Goal: Transaction & Acquisition: Purchase product/service

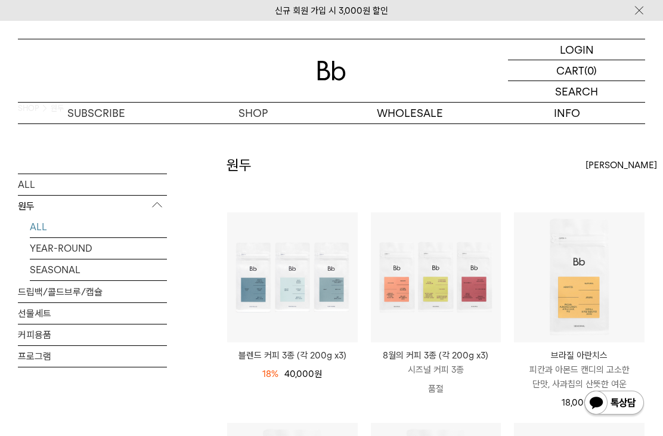
scroll to position [27, 0]
click at [44, 258] on link "YEAR-ROUND" at bounding box center [98, 247] width 137 height 21
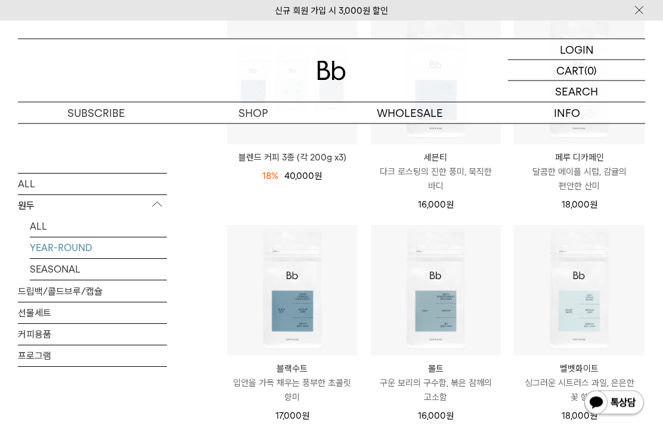
scroll to position [225, 0]
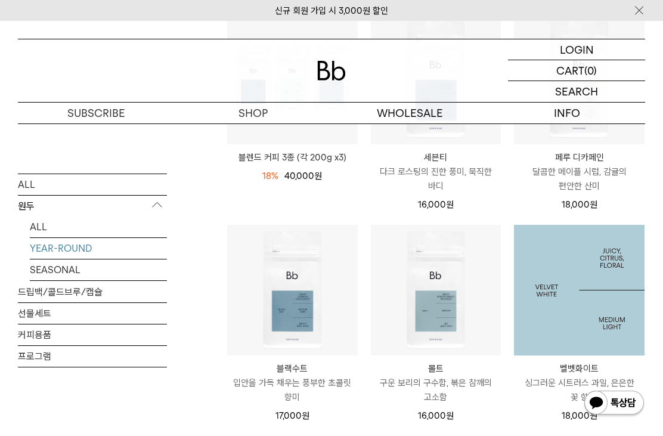
click at [612, 314] on img at bounding box center [579, 290] width 131 height 131
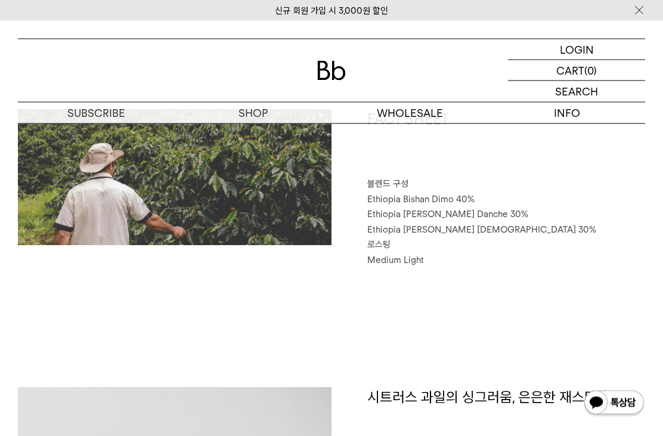
scroll to position [414, 0]
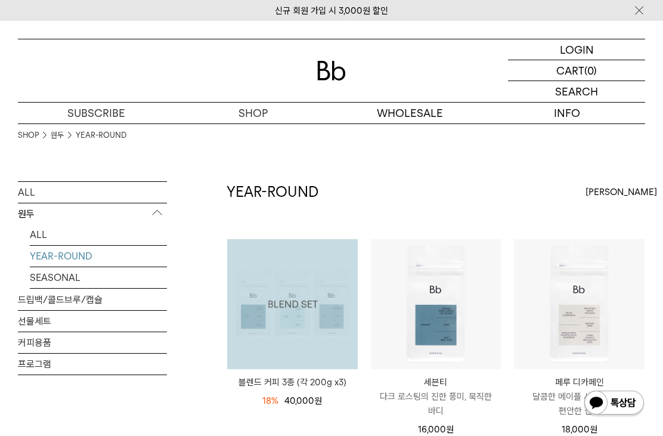
scroll to position [263, 0]
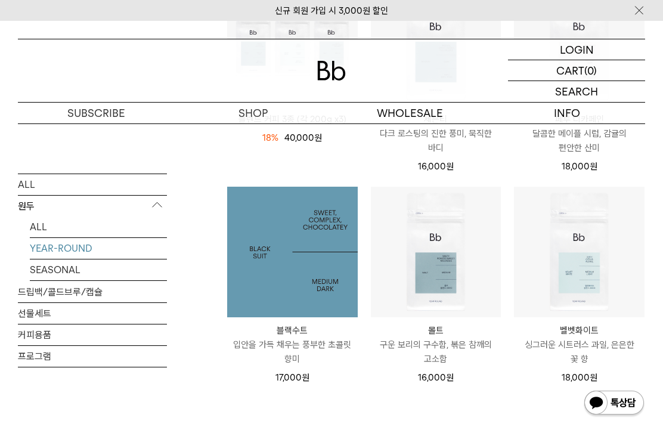
click at [333, 308] on img at bounding box center [292, 252] width 131 height 131
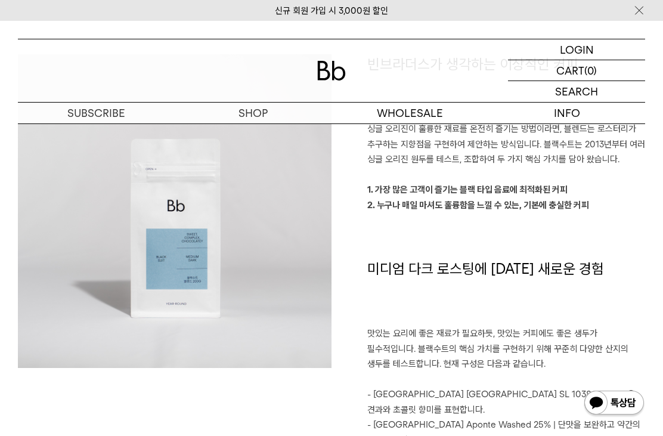
scroll to position [819, 0]
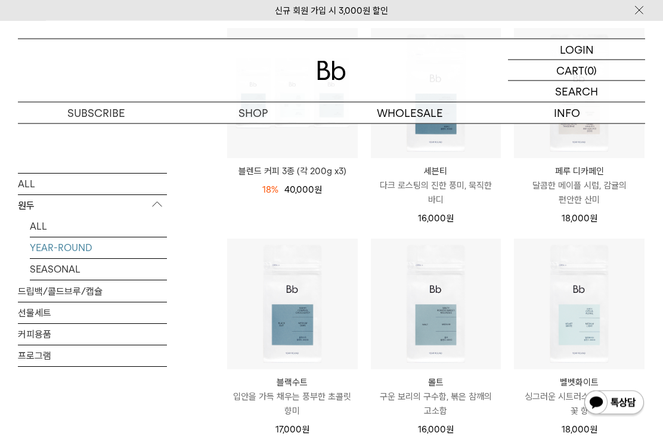
scroll to position [211, 0]
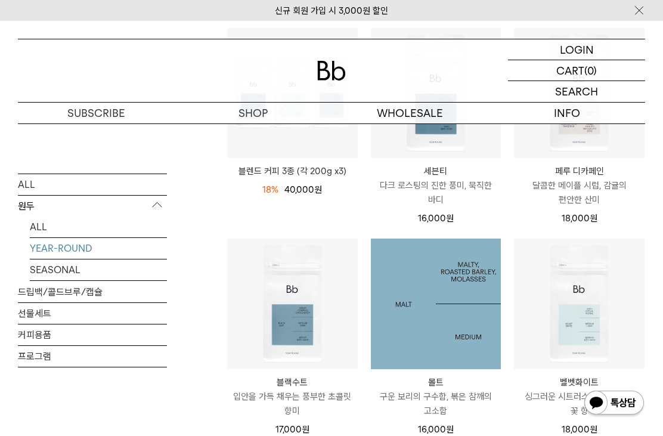
click at [454, 326] on img at bounding box center [436, 304] width 131 height 131
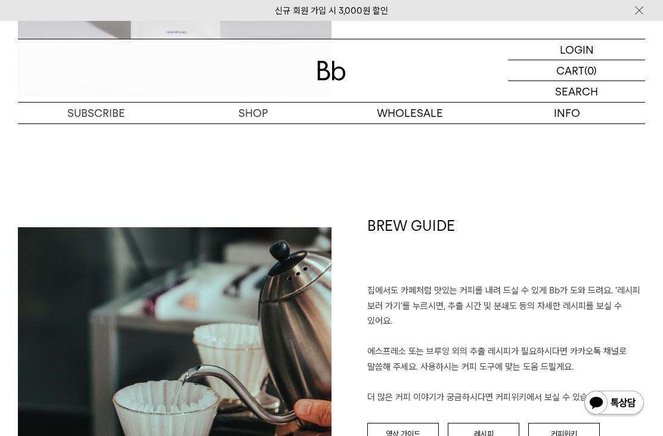
scroll to position [1081, 0]
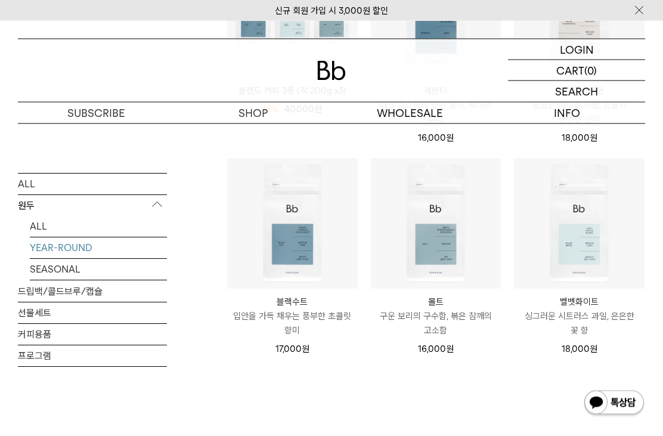
scroll to position [292, 0]
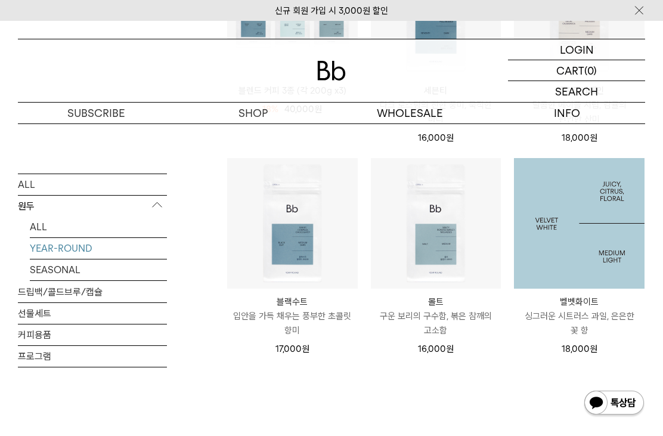
click at [575, 248] on img at bounding box center [579, 223] width 131 height 131
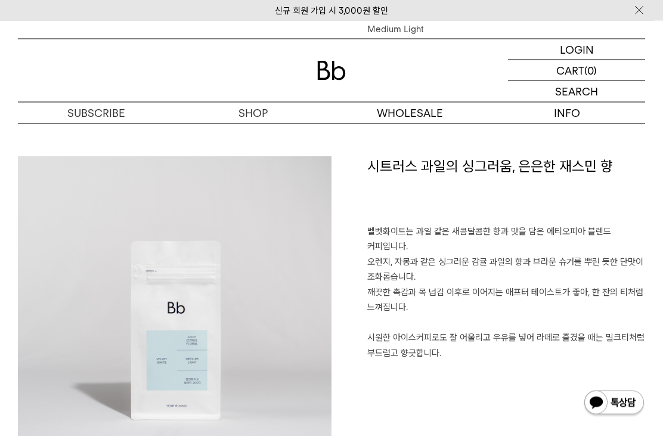
scroll to position [701, 0]
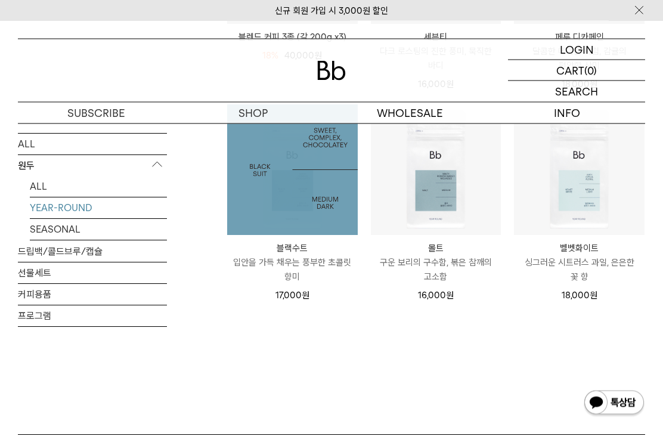
scroll to position [345, 0]
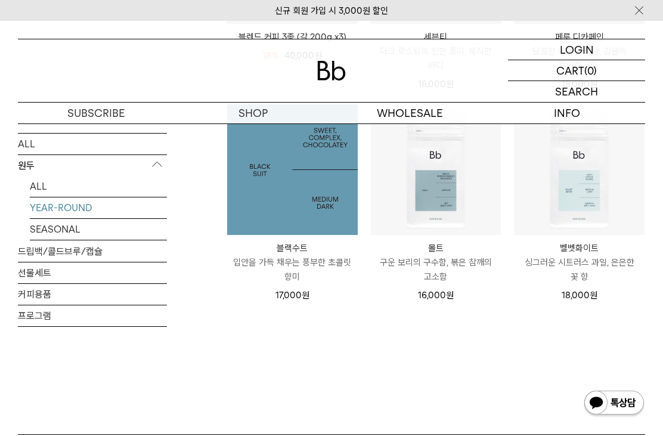
click at [301, 194] on img at bounding box center [292, 169] width 131 height 131
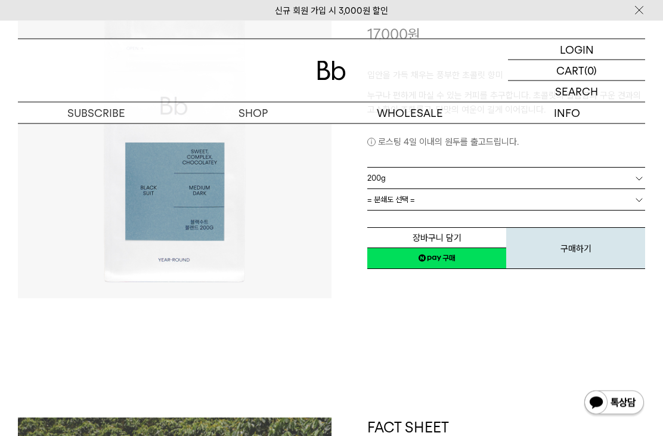
scroll to position [137, 0]
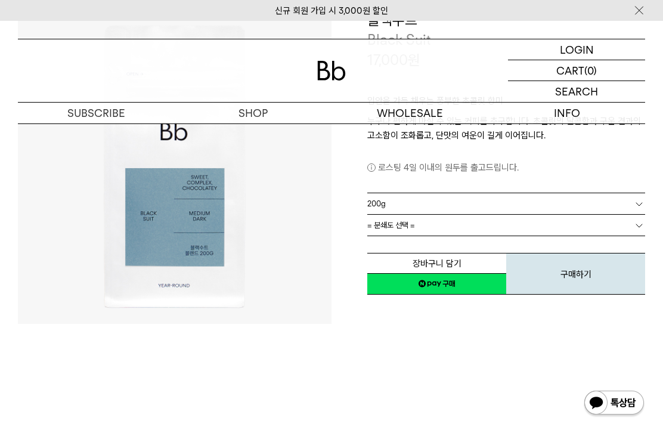
click at [541, 273] on button "구매하기" at bounding box center [575, 274] width 139 height 42
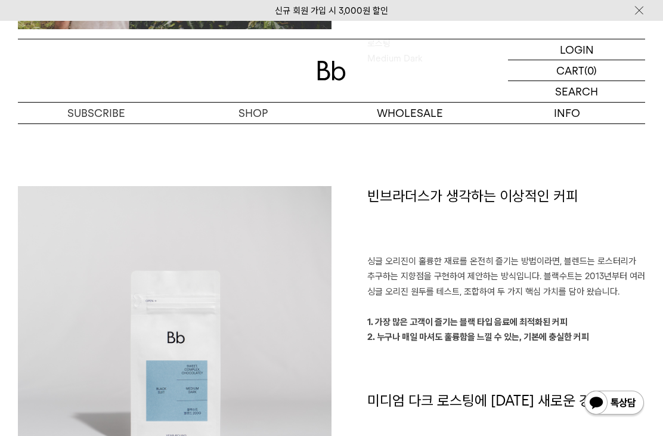
scroll to position [738, 0]
